Goal: Transaction & Acquisition: Purchase product/service

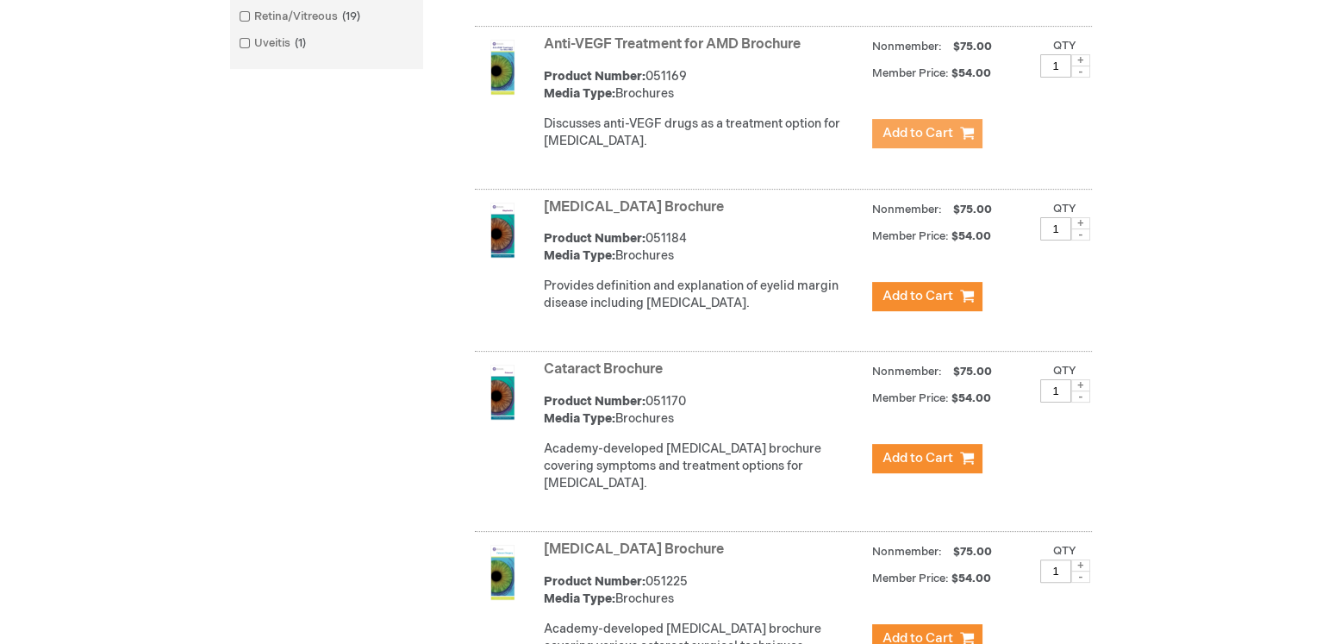
click at [901, 141] on span "Add to Cart" at bounding box center [918, 133] width 71 height 16
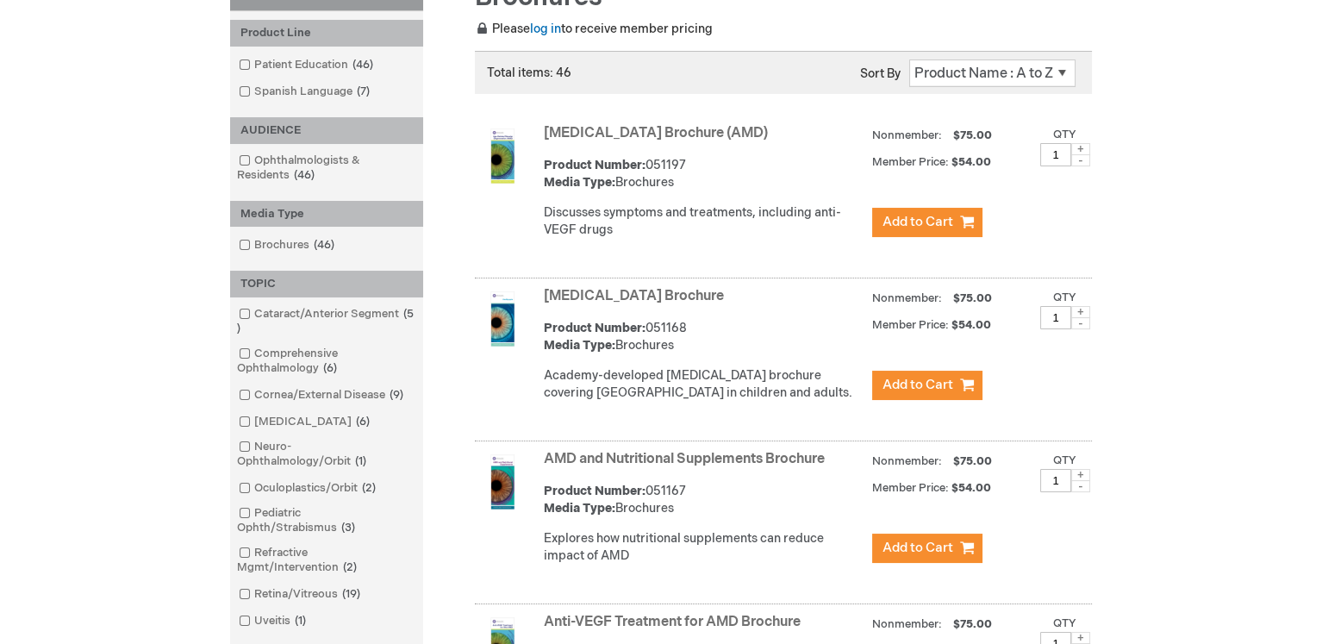
scroll to position [218, 0]
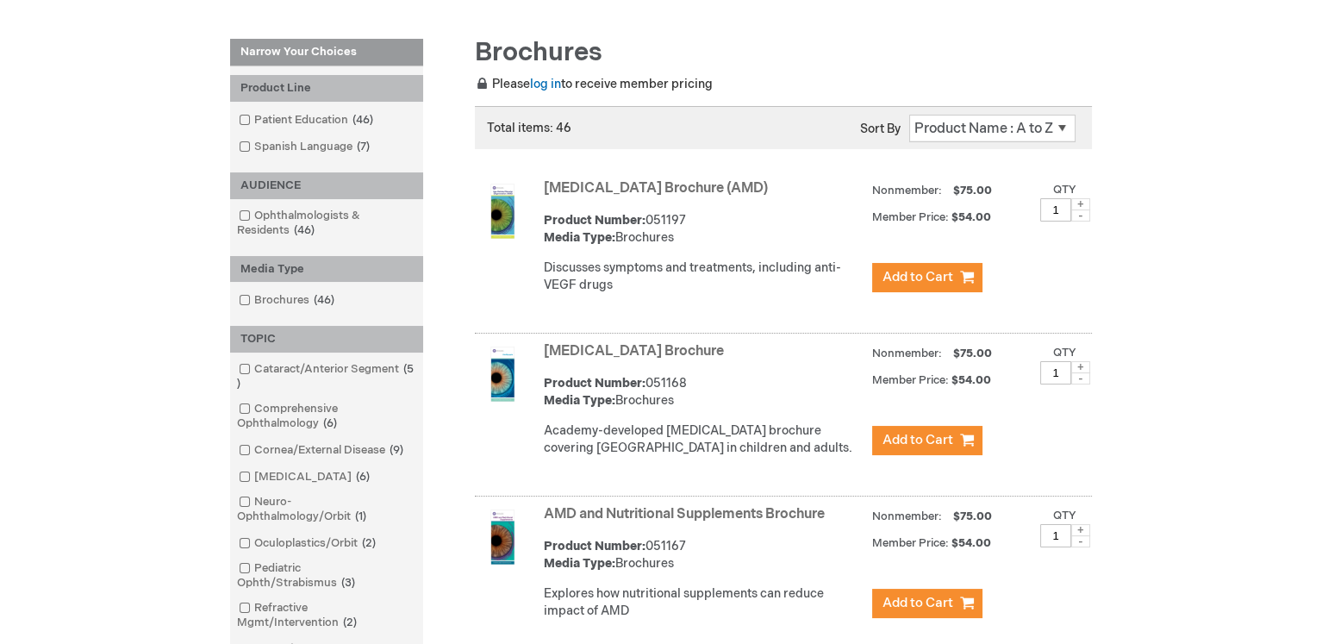
click at [1078, 202] on span at bounding box center [1081, 204] width 19 height 12
type input "3"
click at [951, 279] on span "Add to Cart" at bounding box center [918, 277] width 71 height 16
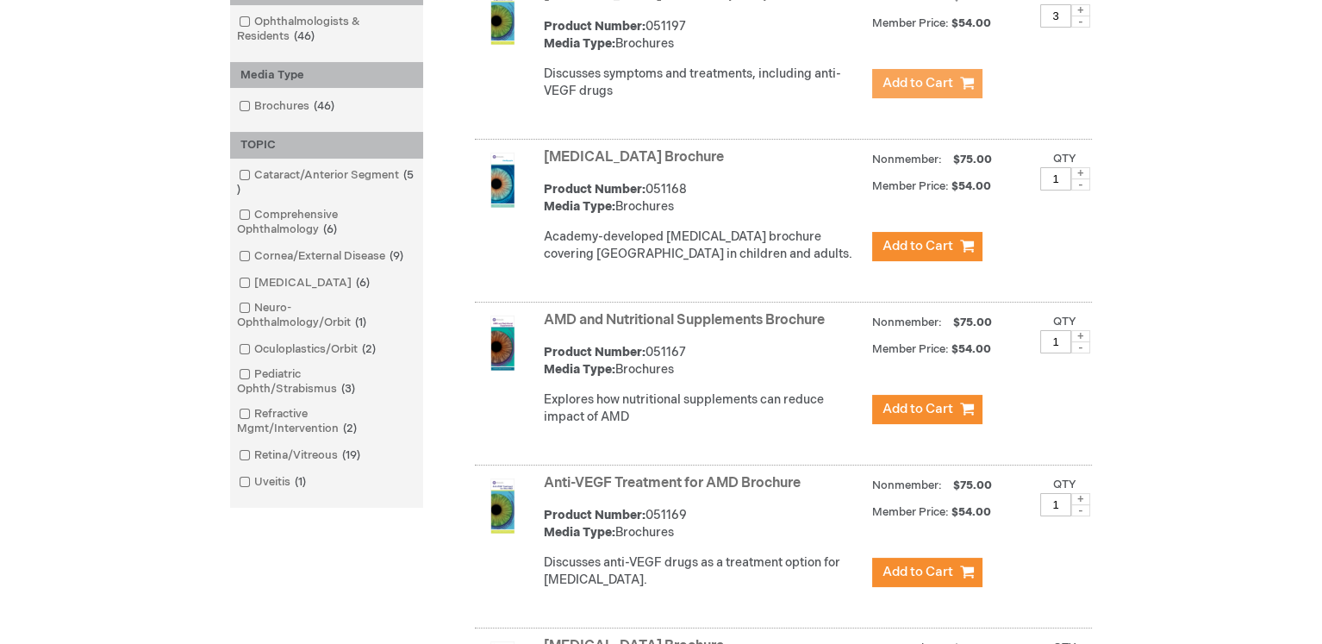
scroll to position [505, 0]
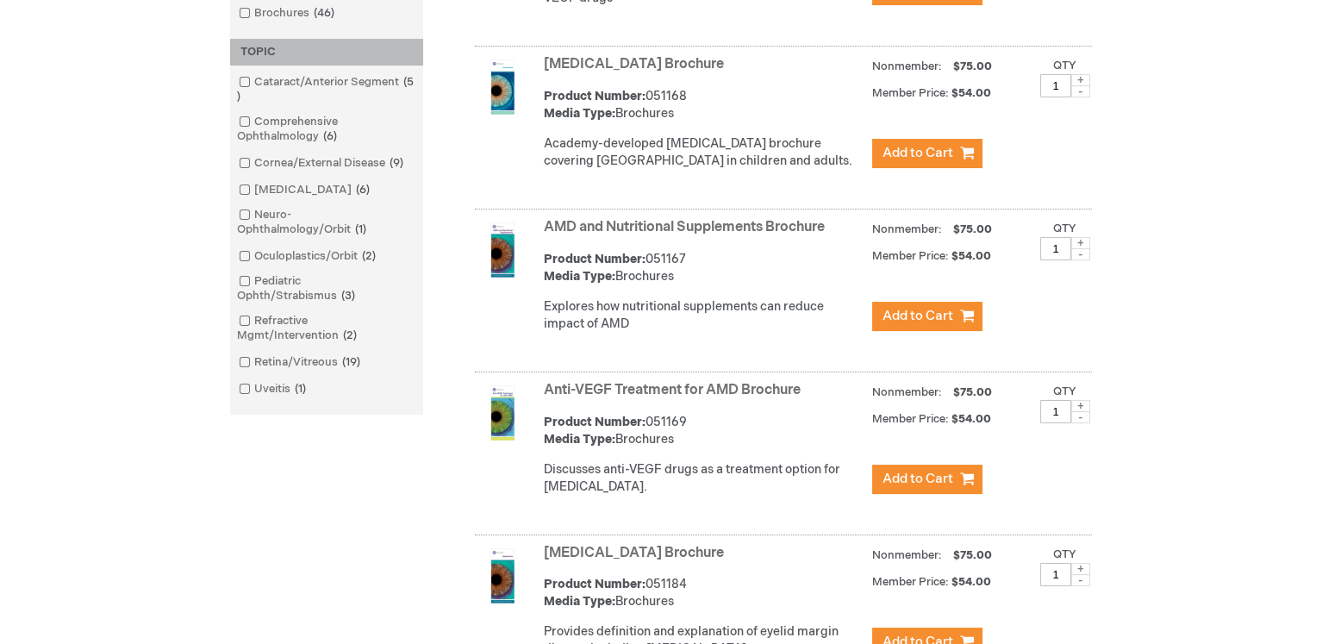
click at [1080, 412] on span at bounding box center [1081, 406] width 19 height 12
click at [1081, 423] on span at bounding box center [1081, 417] width 19 height 12
type input "2"
click at [949, 487] on span "Add to Cart" at bounding box center [918, 479] width 71 height 16
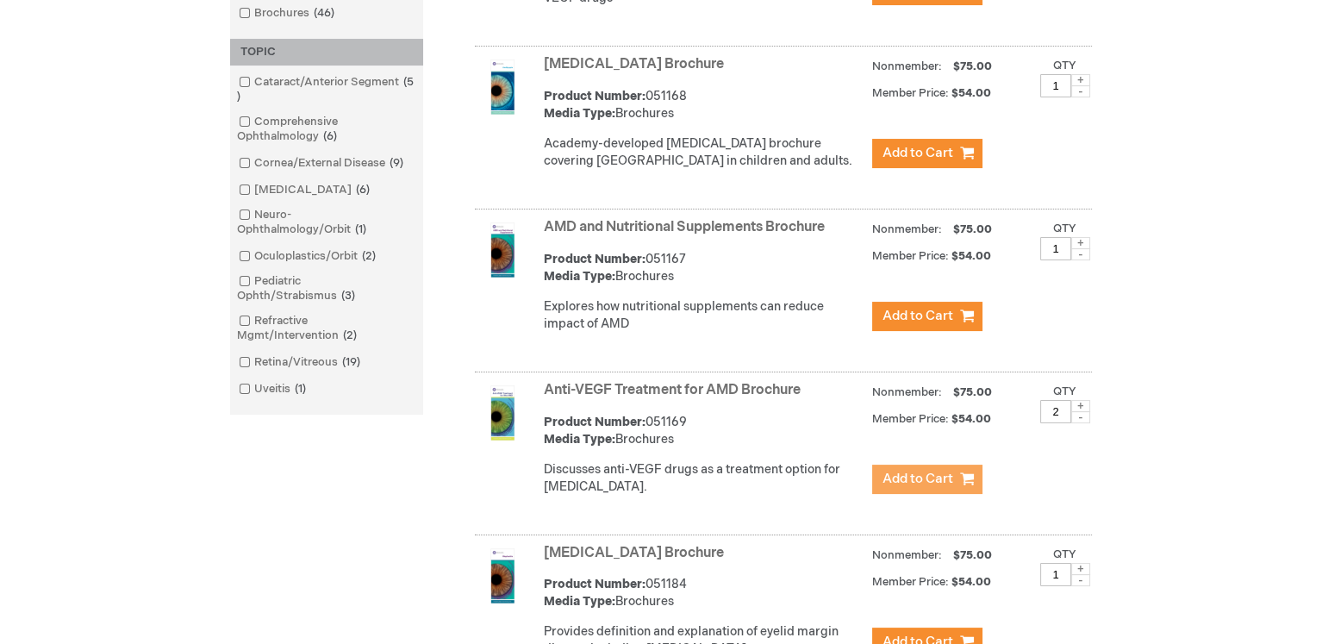
scroll to position [0, 0]
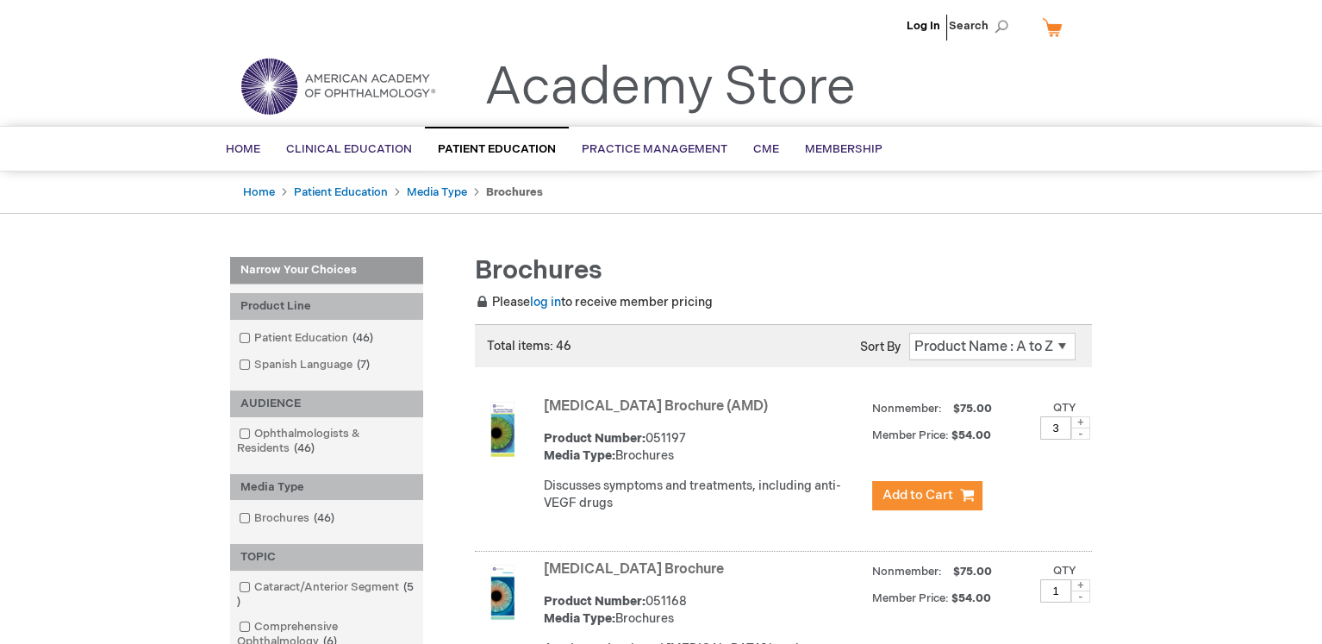
click at [1057, 33] on link "My Cart" at bounding box center [1059, 27] width 41 height 30
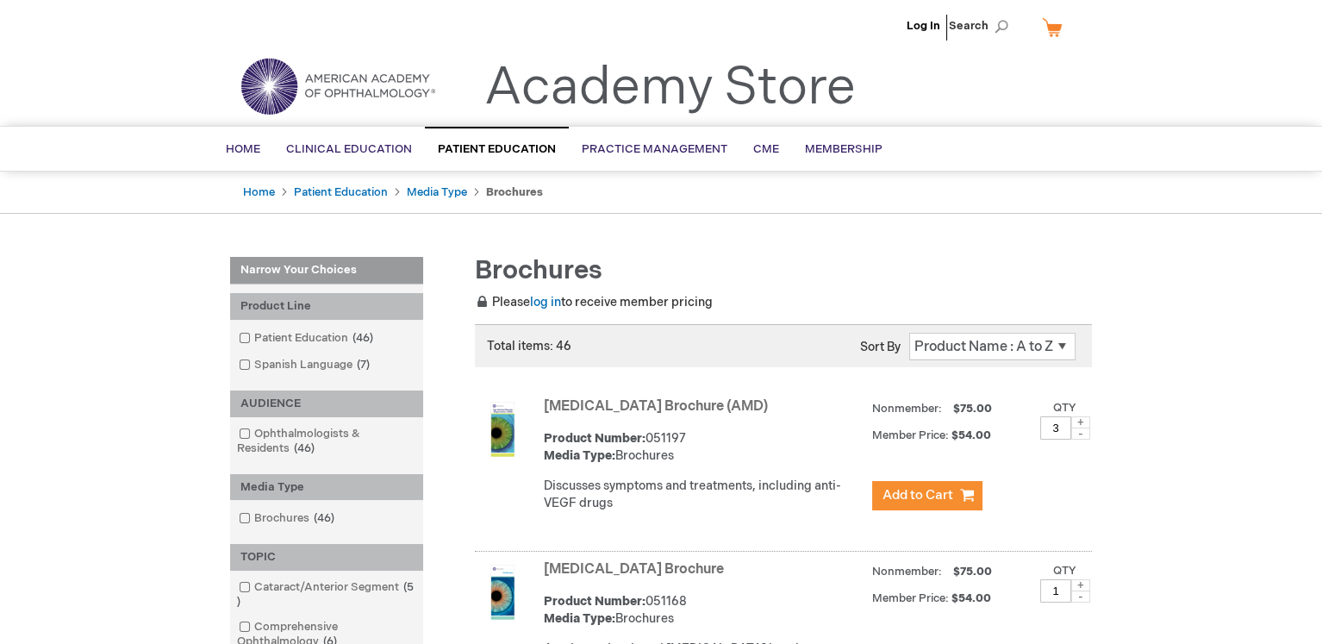
click at [1052, 28] on link "My Cart" at bounding box center [1059, 27] width 41 height 30
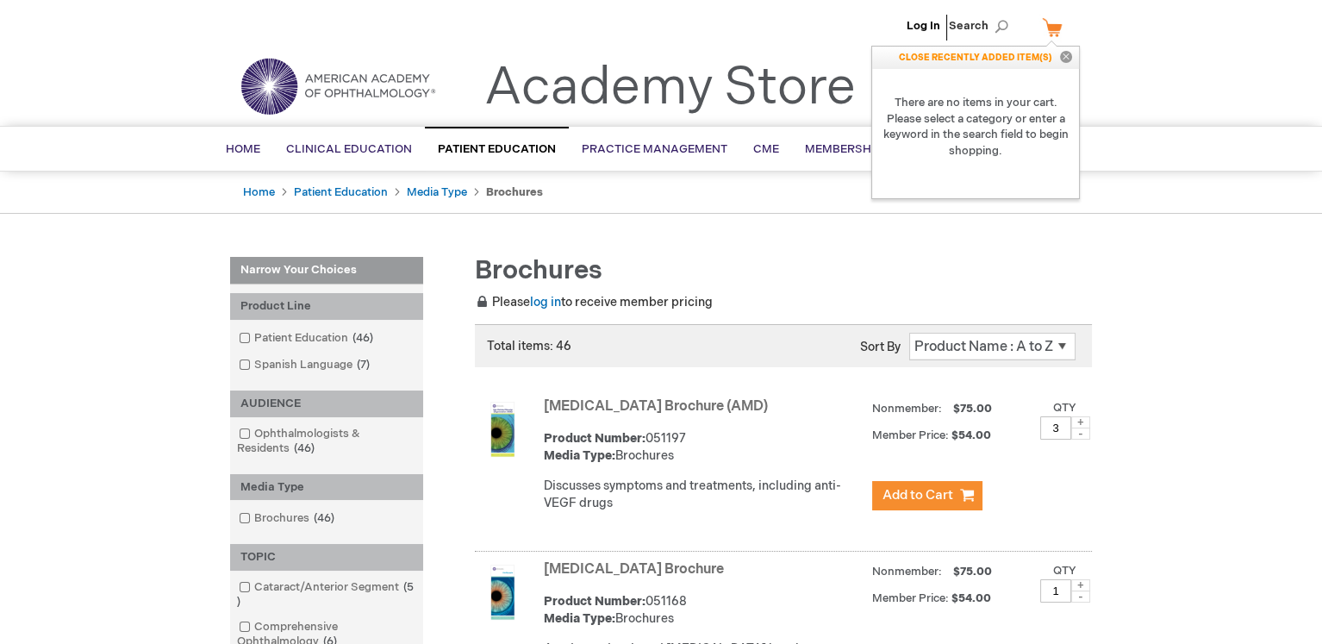
click at [1066, 54] on button "Close" at bounding box center [1066, 58] width 26 height 22
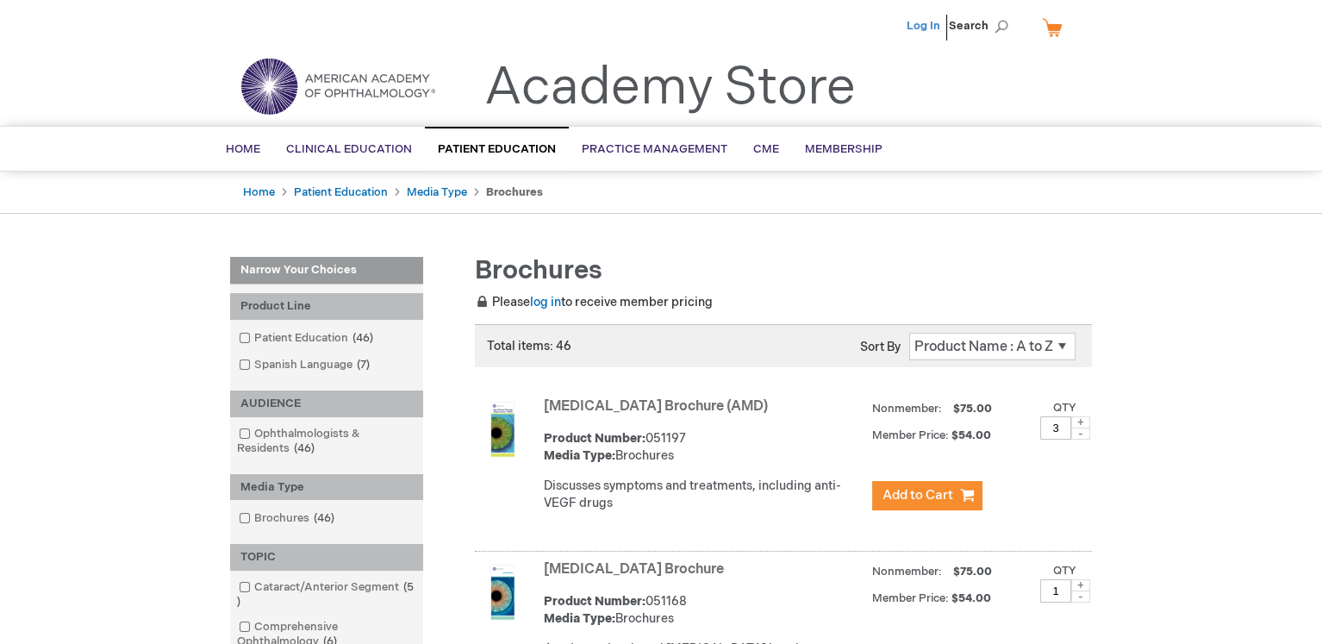
click at [922, 22] on link "Log In" at bounding box center [924, 26] width 34 height 14
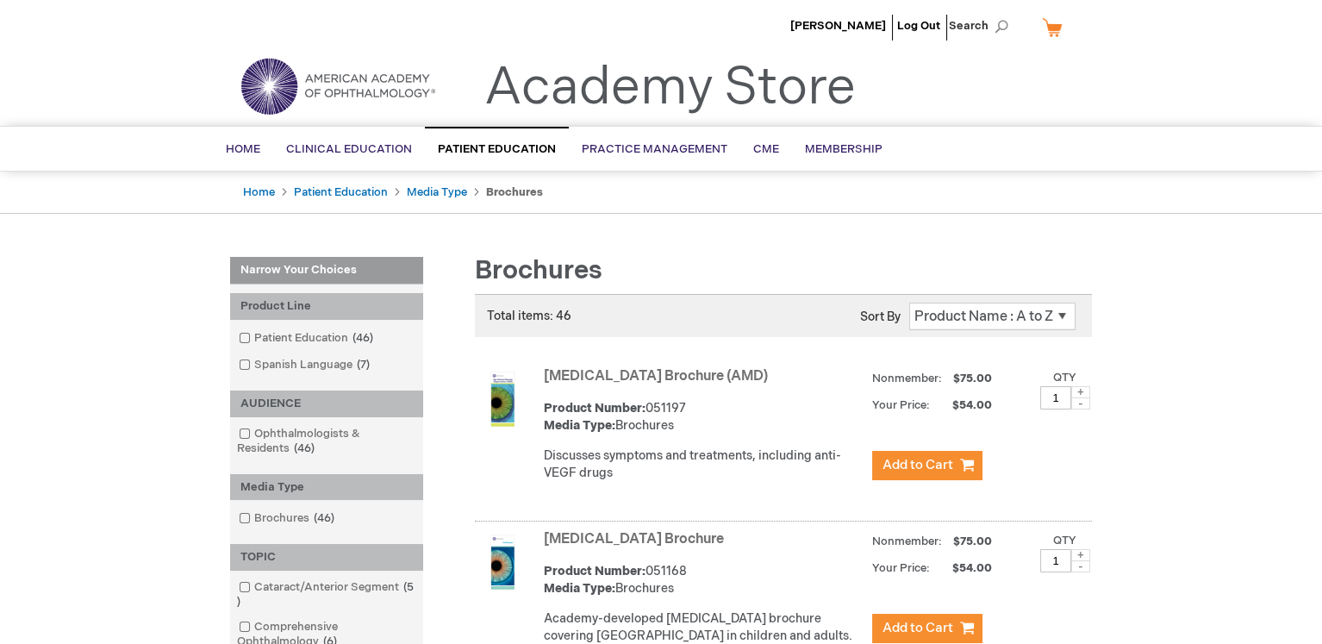
click at [1080, 391] on span at bounding box center [1081, 392] width 19 height 12
type input "3"
click at [955, 469] on button "Add to Cart" at bounding box center [927, 465] width 110 height 29
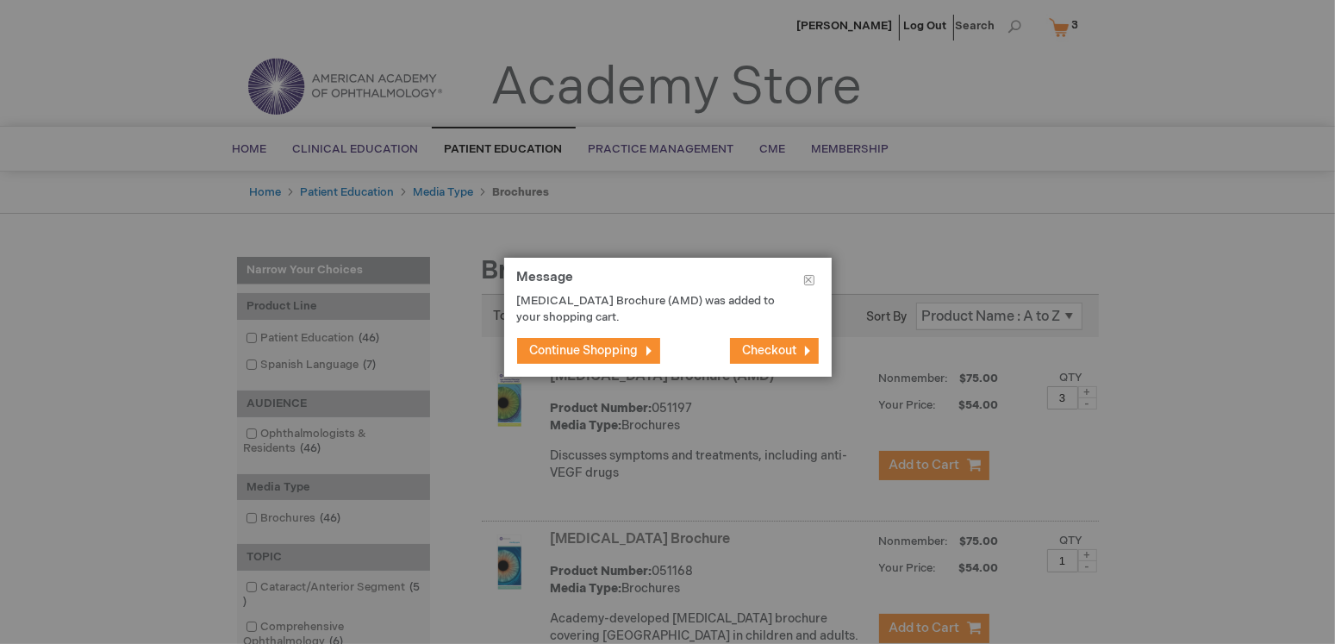
click at [640, 353] on button "Continue Shopping" at bounding box center [588, 351] width 143 height 26
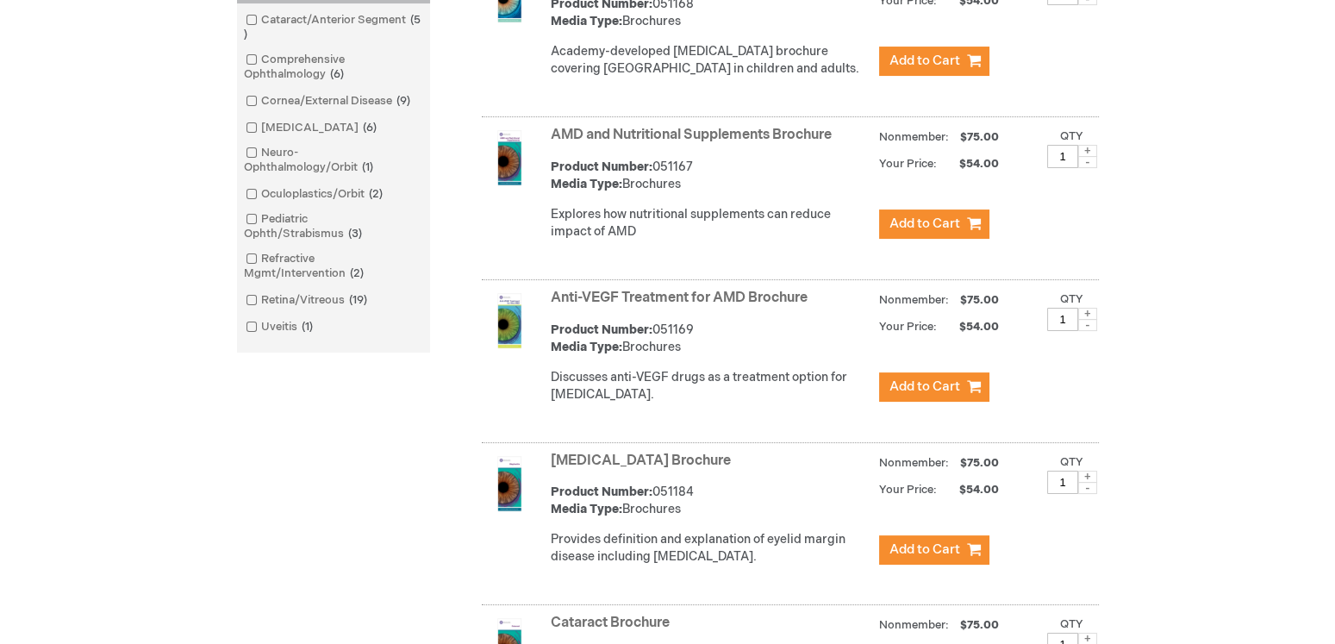
scroll to position [588, 0]
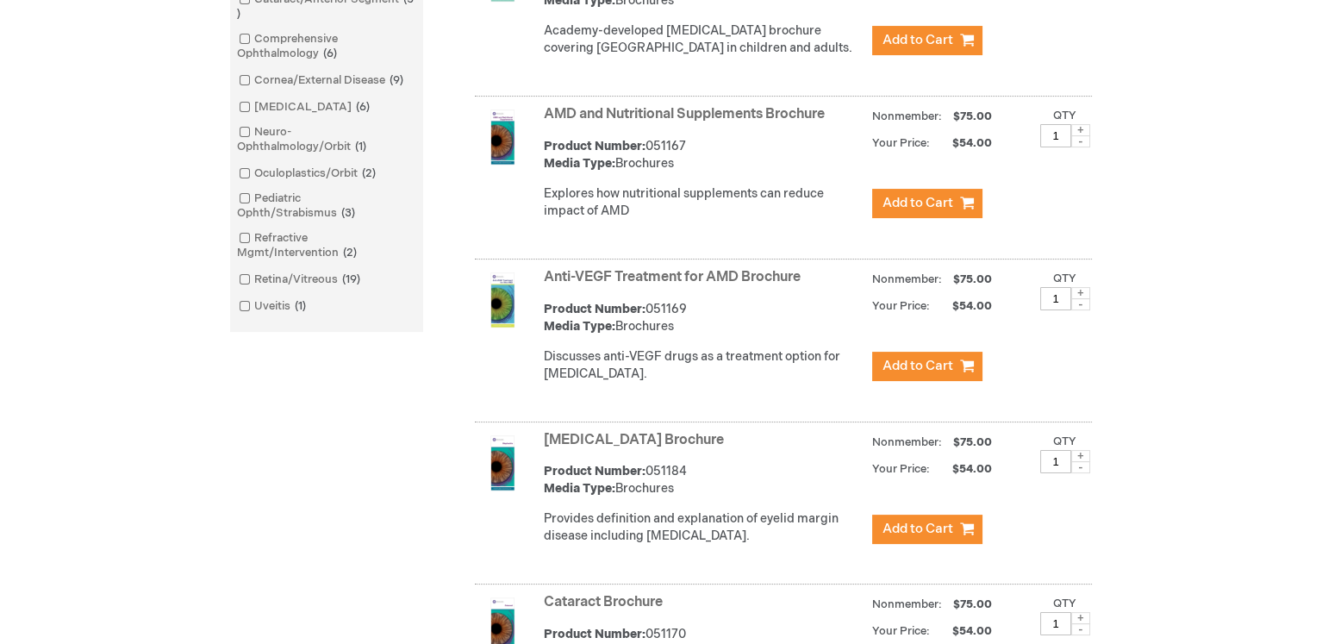
click at [1081, 299] on span at bounding box center [1081, 293] width 19 height 12
type input "3"
click at [955, 378] on button "Add to Cart" at bounding box center [927, 366] width 110 height 29
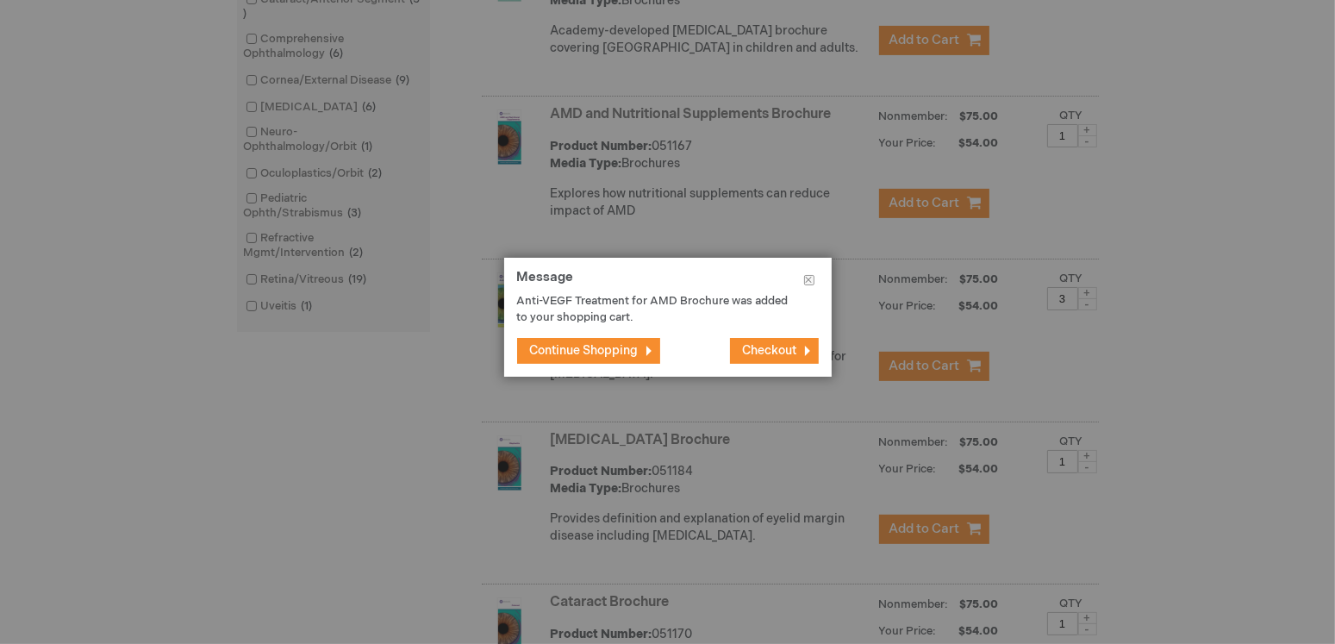
click at [754, 356] on span "Checkout" at bounding box center [770, 350] width 54 height 15
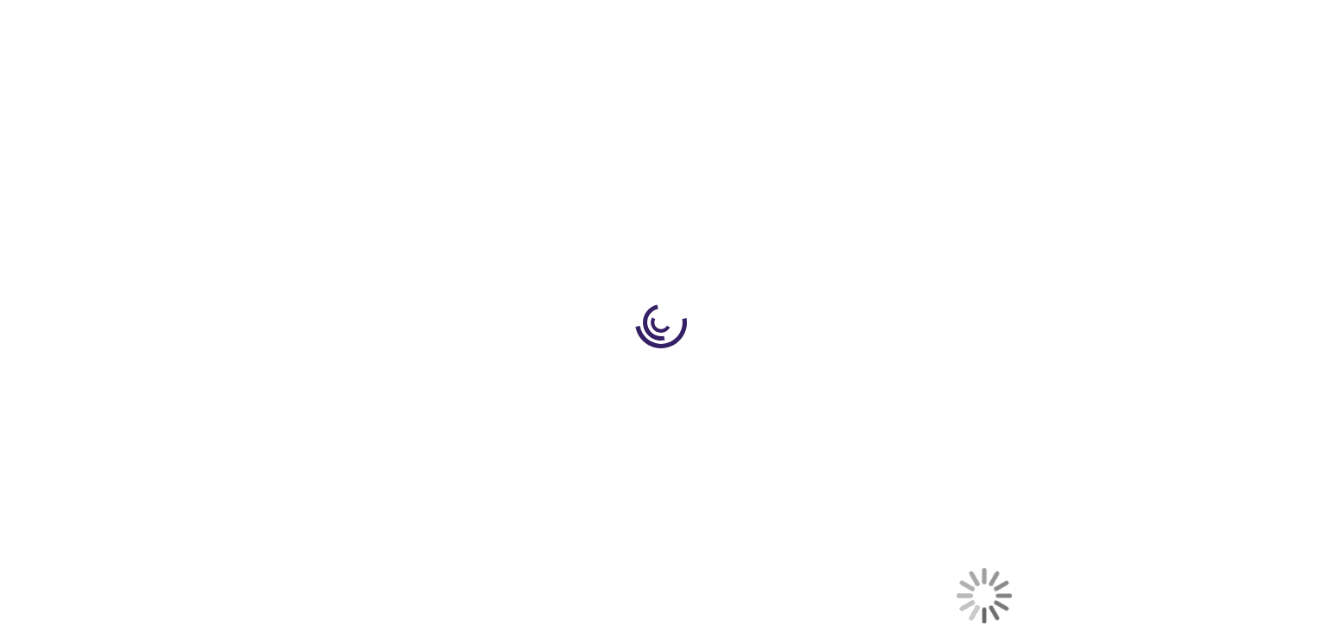
select select "US"
select select "12"
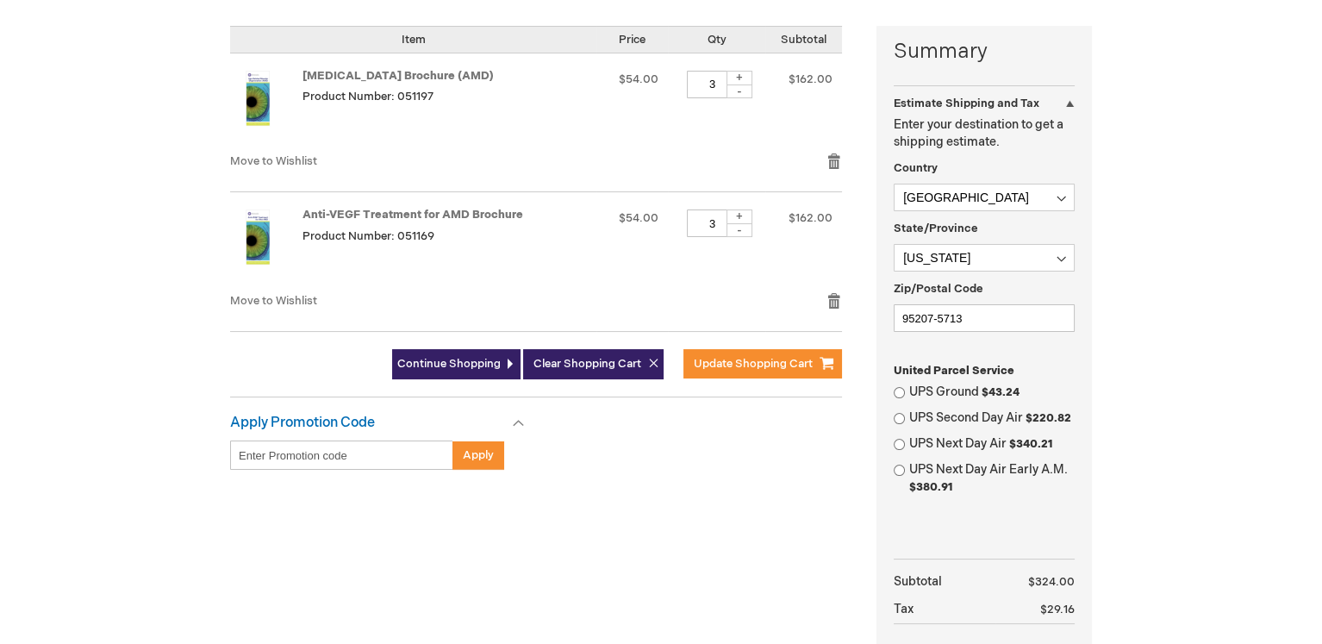
scroll to position [422, 0]
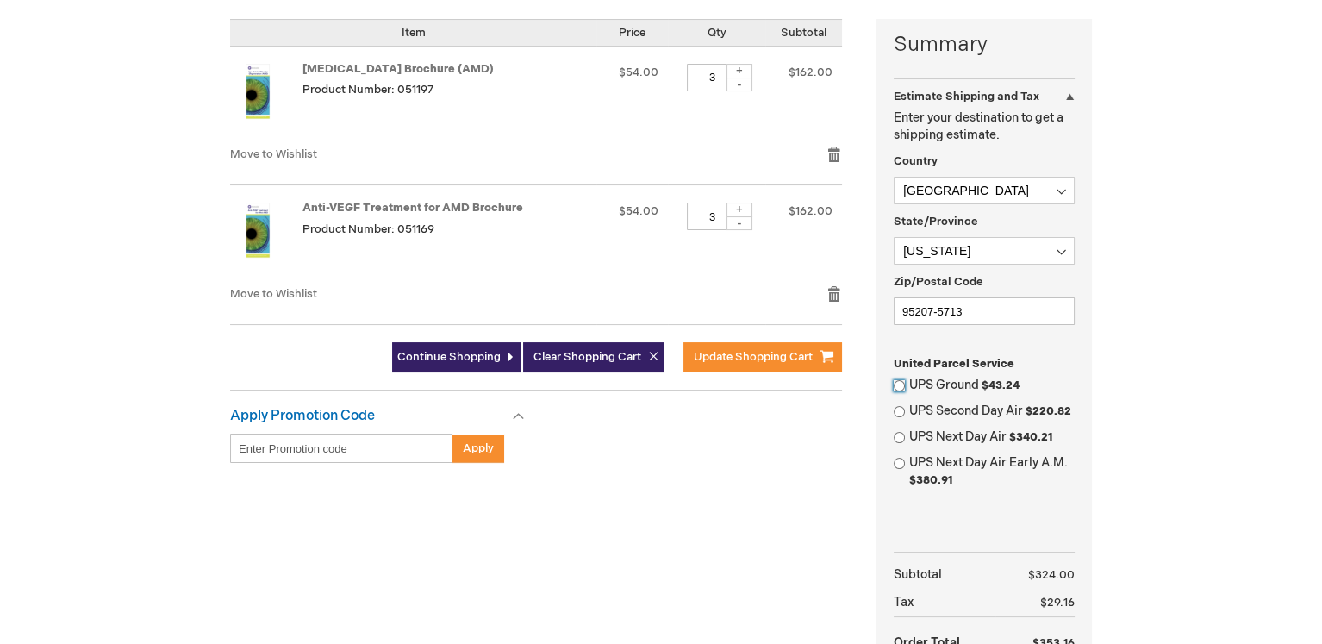
click at [903, 388] on input "UPS Ground $43.24" at bounding box center [899, 385] width 11 height 11
radio input "true"
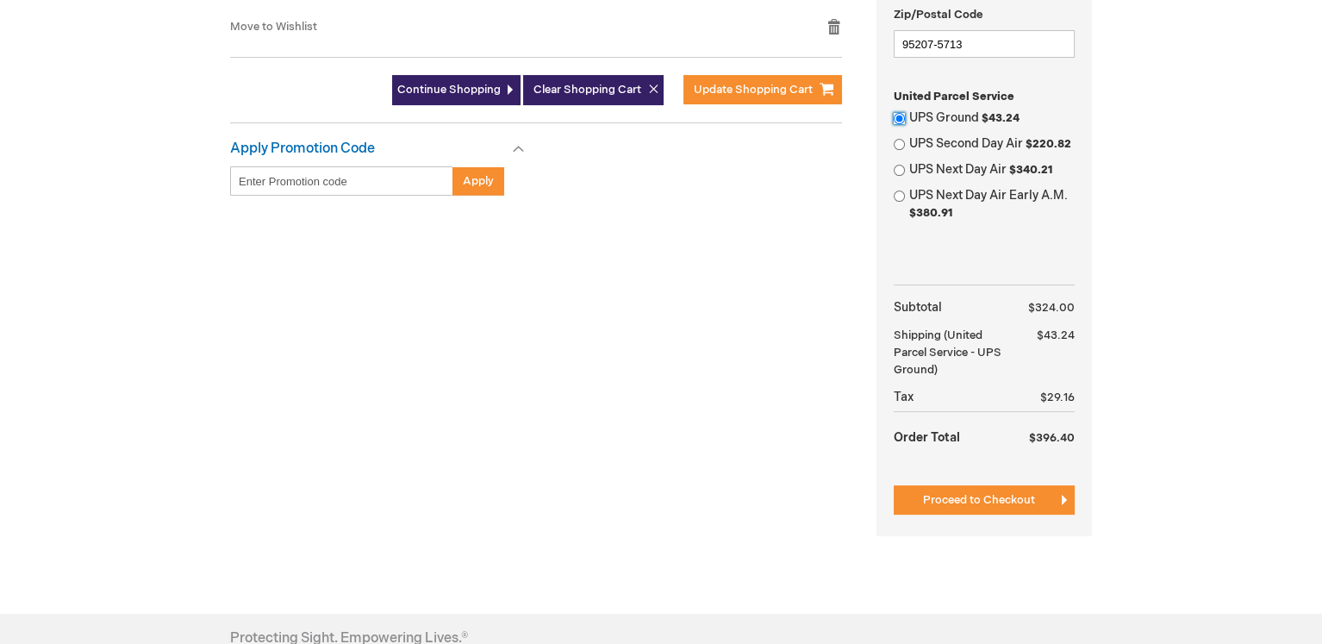
scroll to position [690, 0]
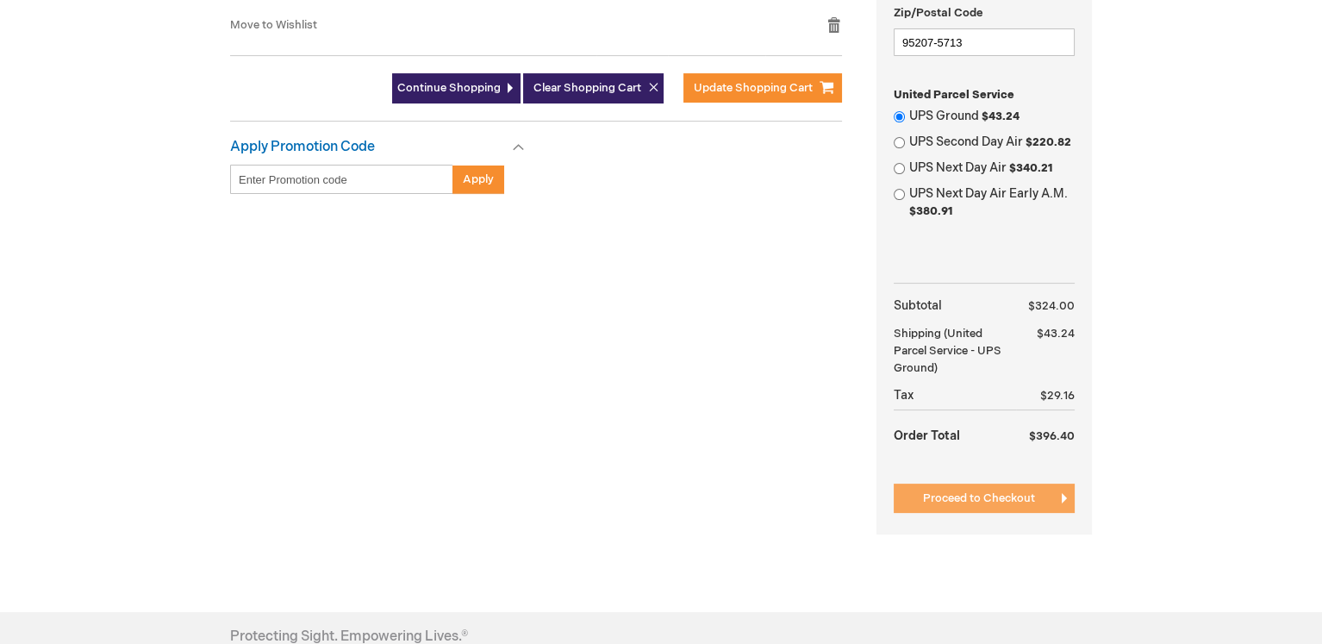
click at [981, 498] on span "Proceed to Checkout" at bounding box center [979, 498] width 112 height 14
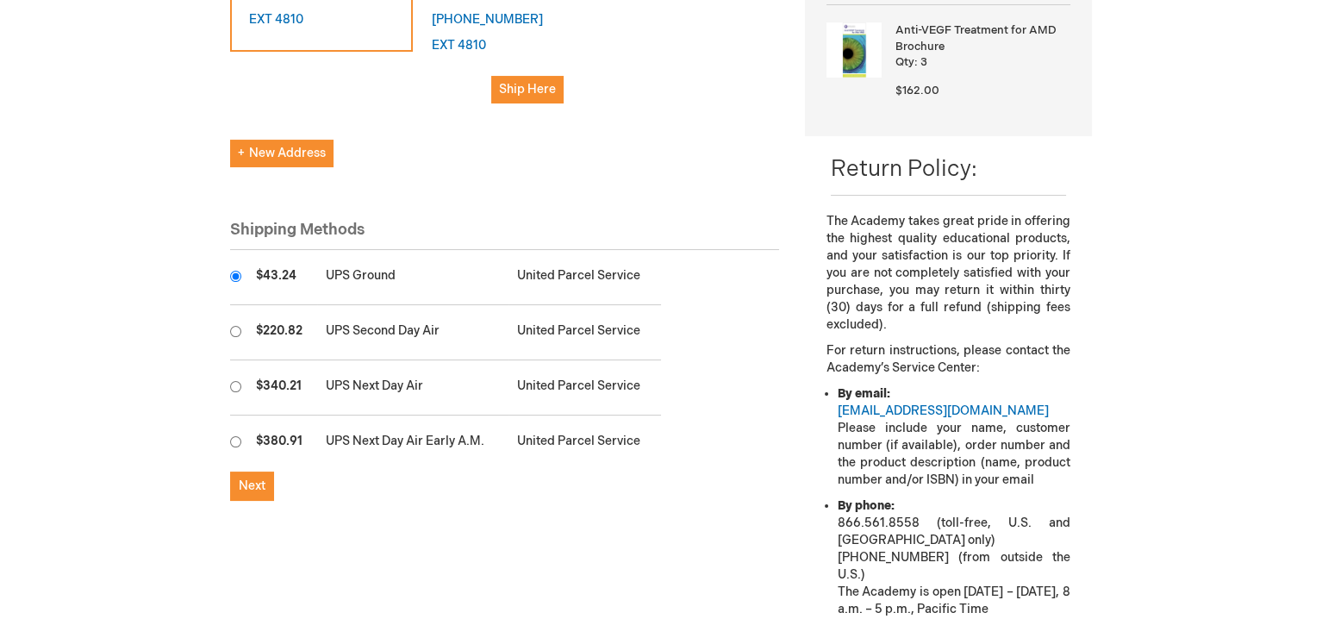
scroll to position [475, 0]
click at [251, 478] on span "Next" at bounding box center [252, 485] width 27 height 15
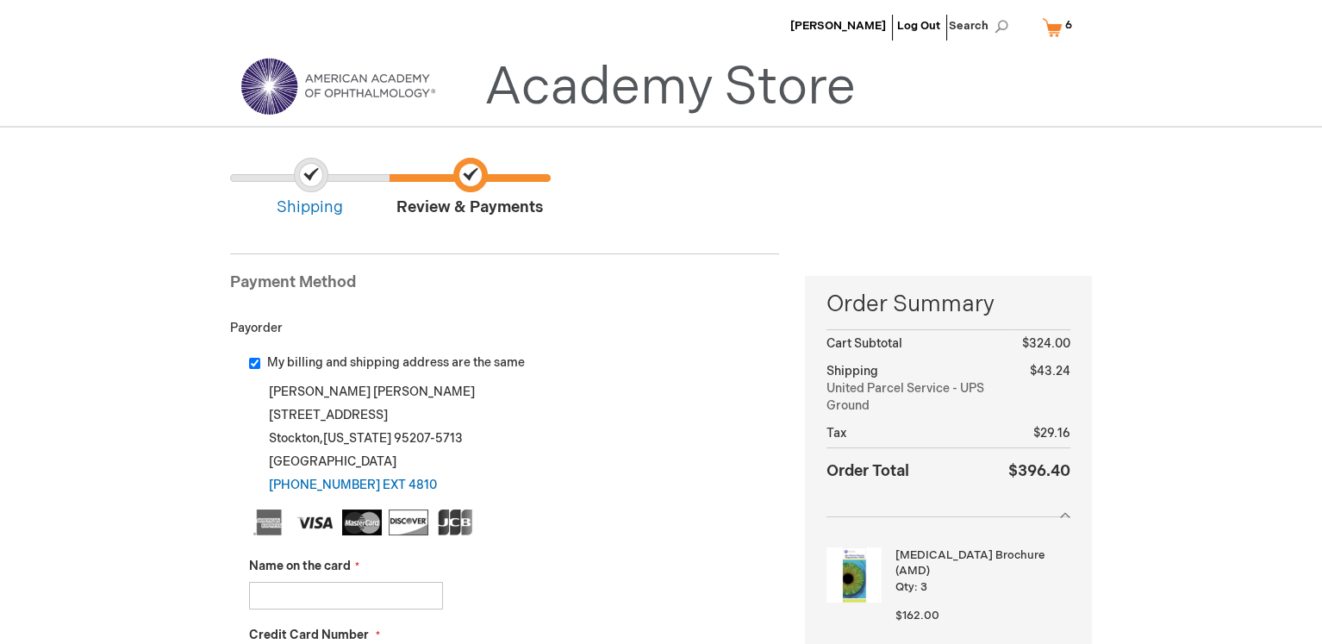
click at [281, 606] on input "Name on the card" at bounding box center [346, 596] width 194 height 28
type input "Brandy SImpson"
type input "5474151702624039"
select select "11"
select select "2028"
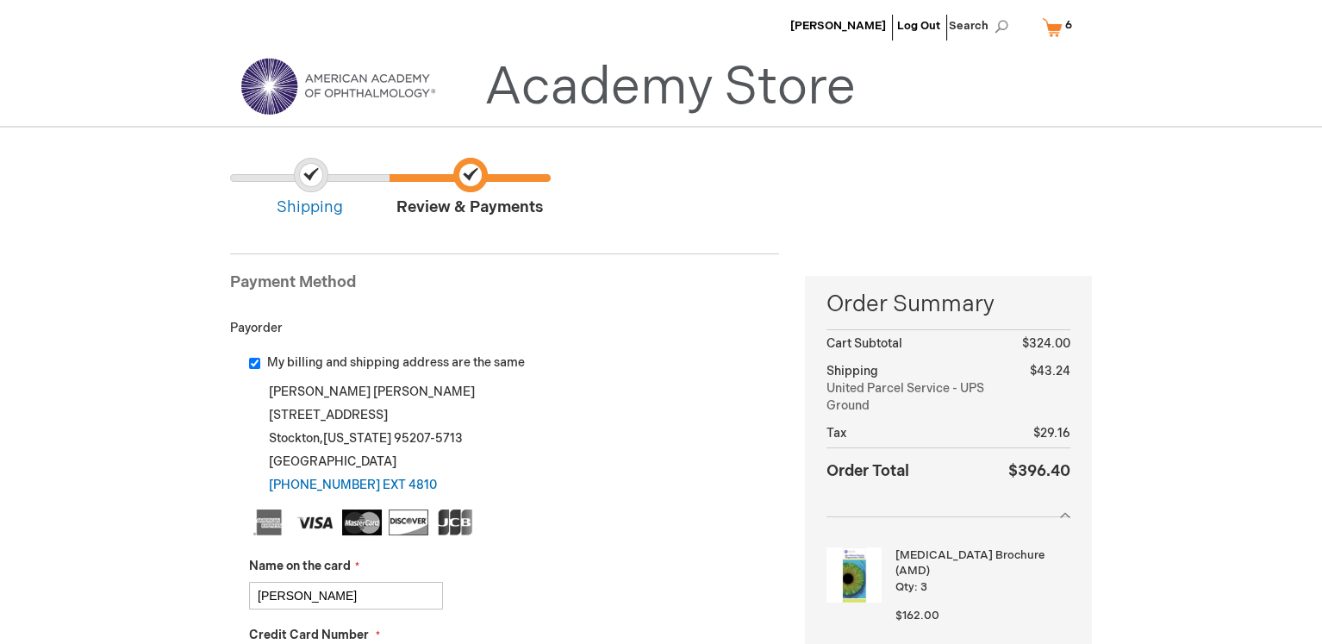
type input "990"
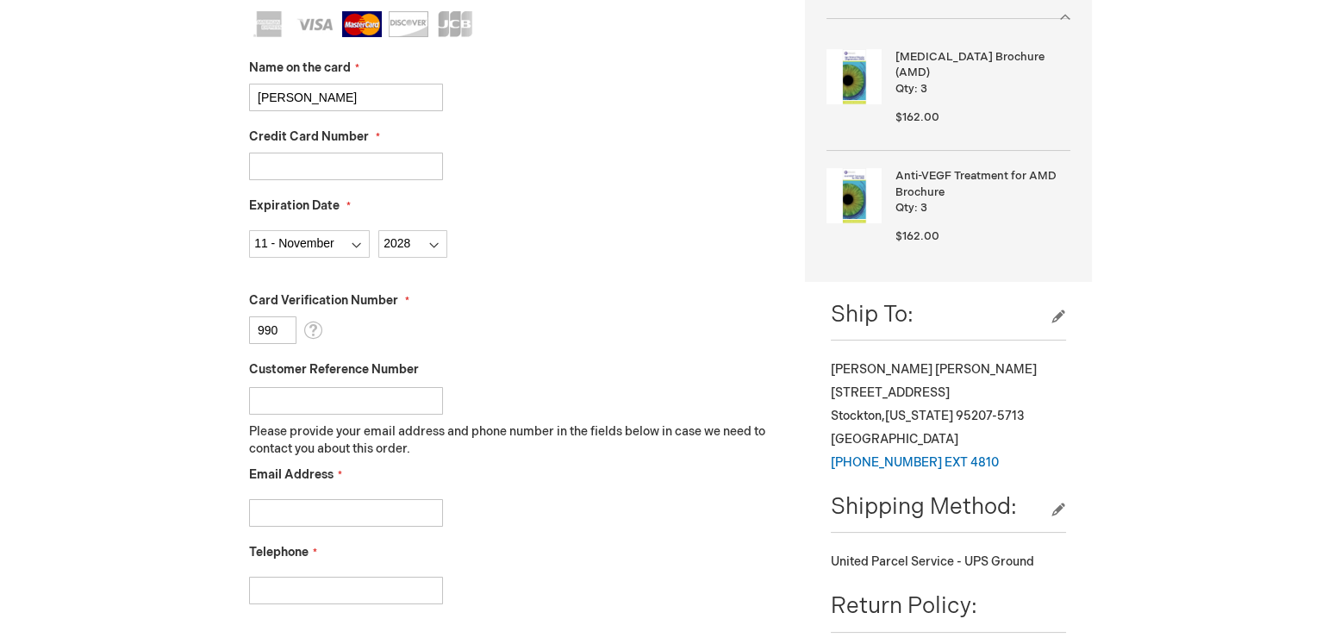
scroll to position [540, 0]
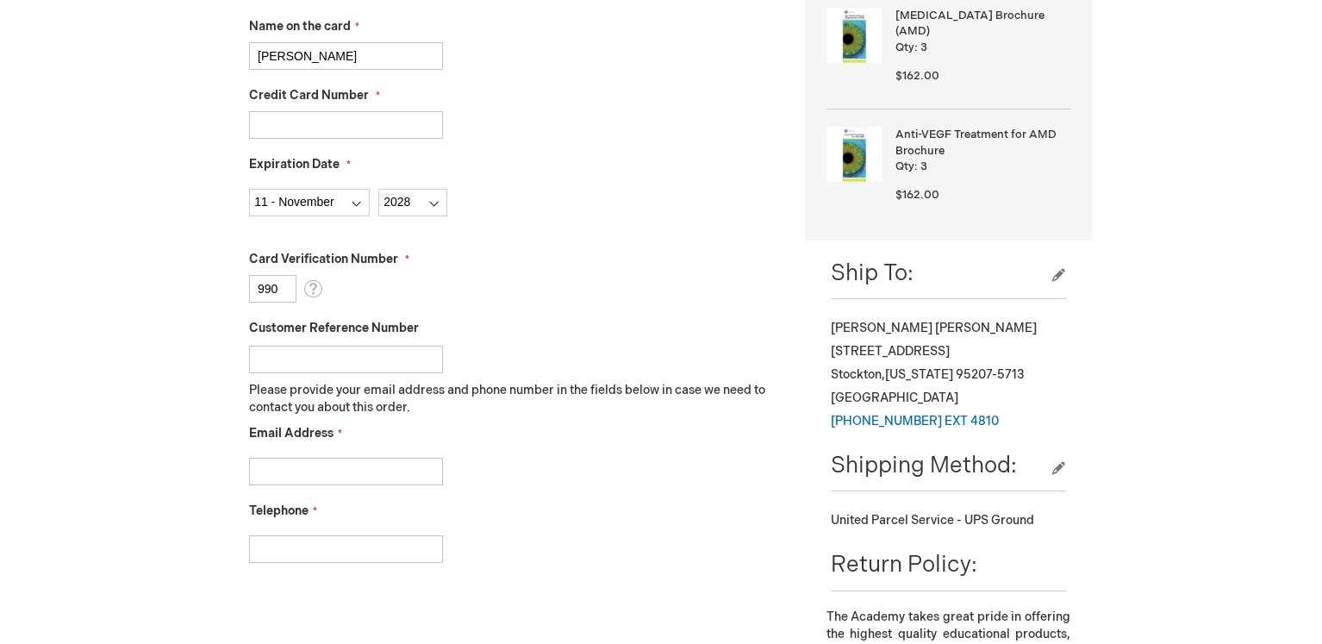
click at [404, 363] on input "Customer Reference Number" at bounding box center [346, 360] width 194 height 28
type input "[PERSON_NAME]"
type input "brandy@cvemg.com"
type input "209-952-0670"
checkbox input "true"
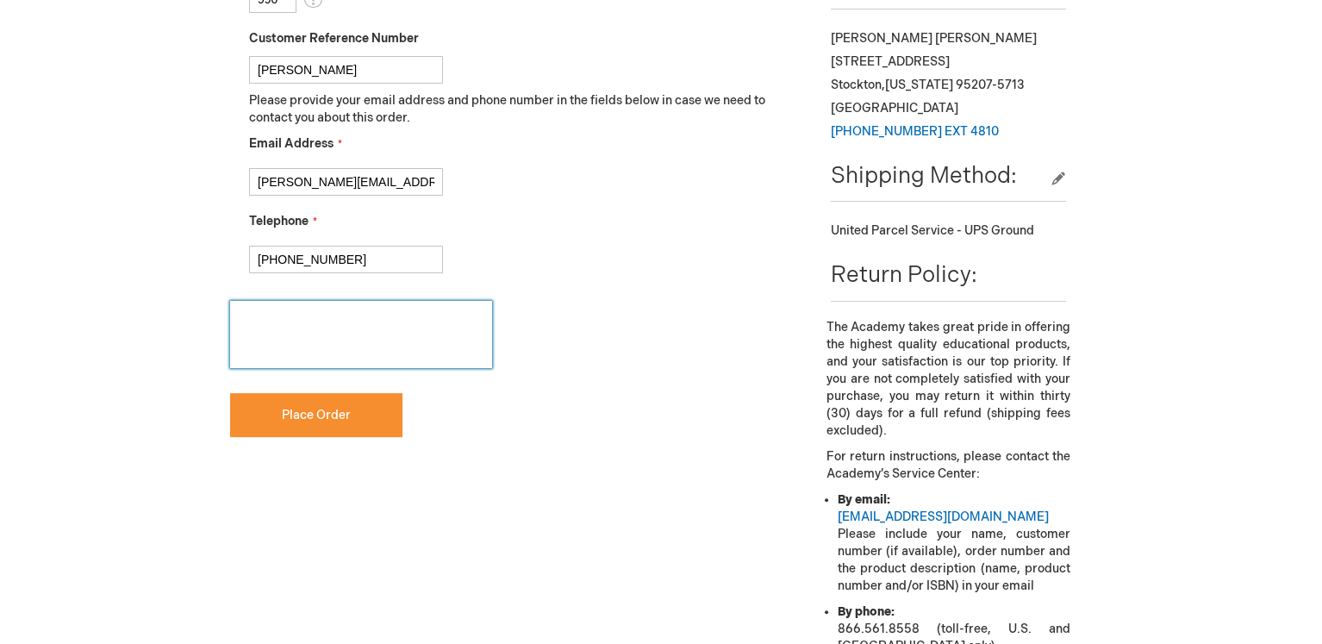
scroll to position [851, 0]
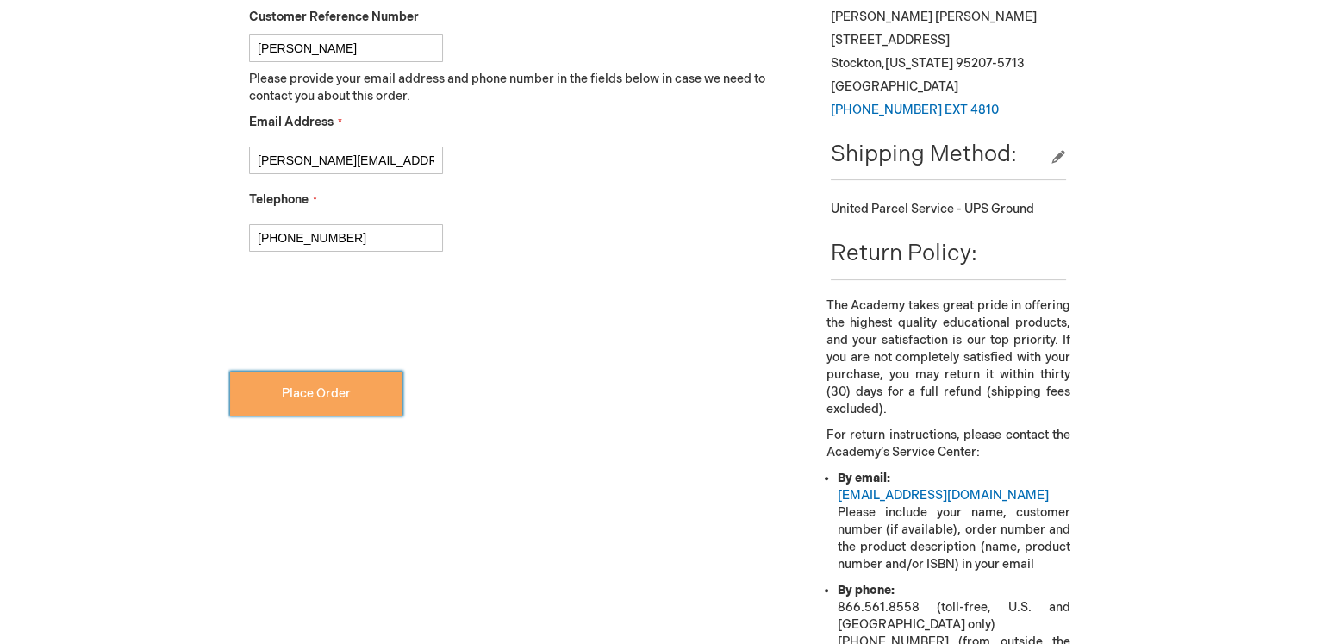
click at [345, 400] on button "Place Order" at bounding box center [316, 394] width 172 height 44
